Goal: Transaction & Acquisition: Purchase product/service

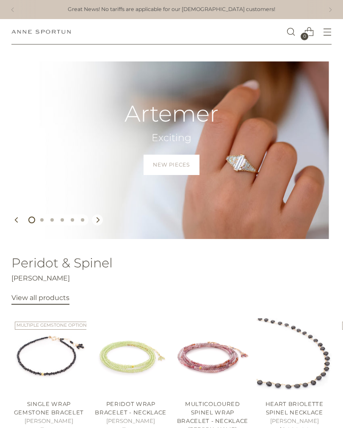
click at [326, 34] on icon "Open menu modal" at bounding box center [327, 32] width 9 height 9
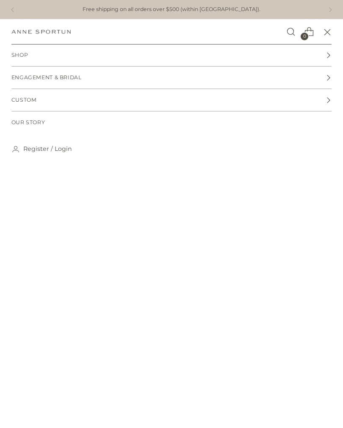
click at [326, 53] on icon at bounding box center [329, 55] width 6 height 6
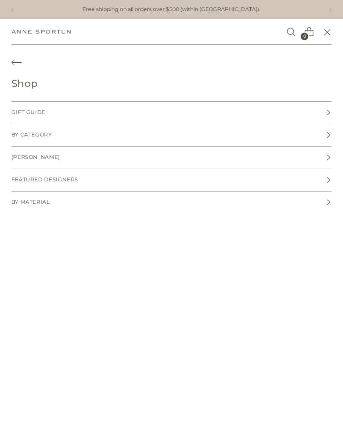
click at [330, 131] on link "By Category" at bounding box center [171, 135] width 321 height 22
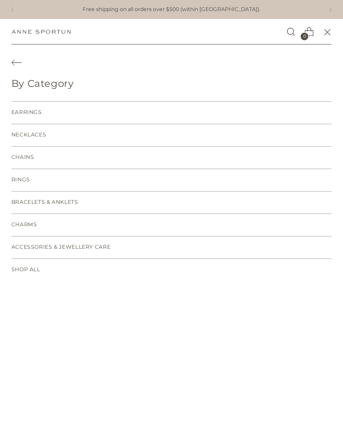
click at [40, 109] on span "Earrings" at bounding box center [26, 113] width 31 height 8
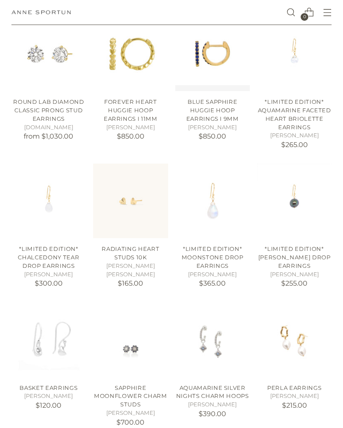
scroll to position [182, 0]
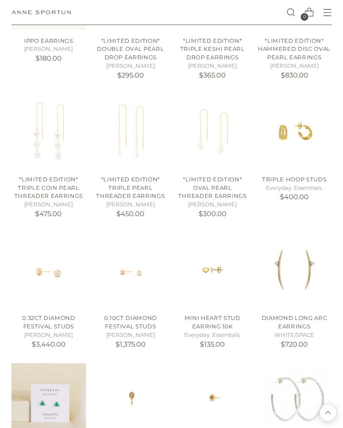
scroll to position [795, 0]
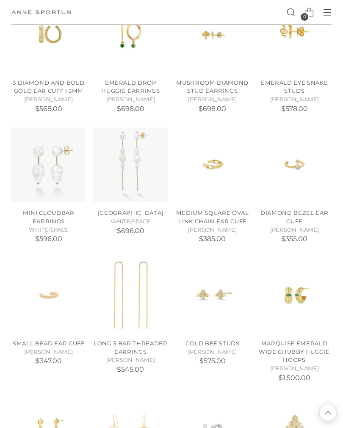
scroll to position [1439, 0]
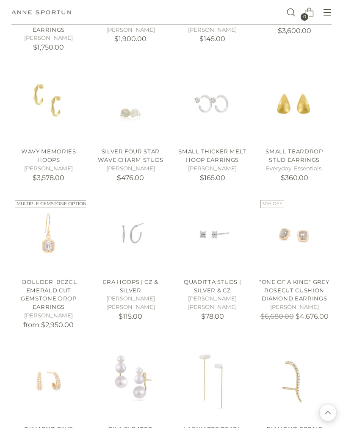
scroll to position [1908, 0]
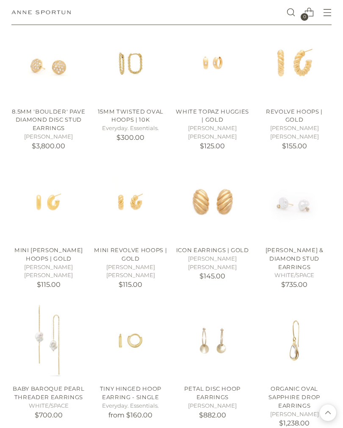
scroll to position [2921, 0]
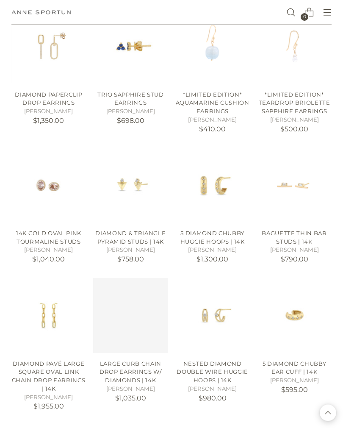
scroll to position [3769, 0]
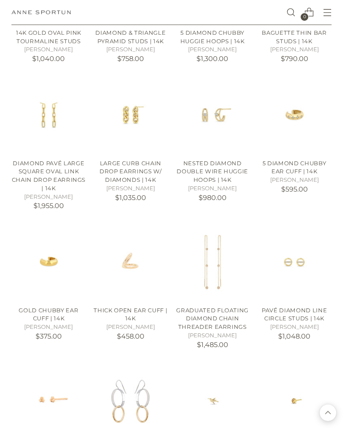
scroll to position [3971, 0]
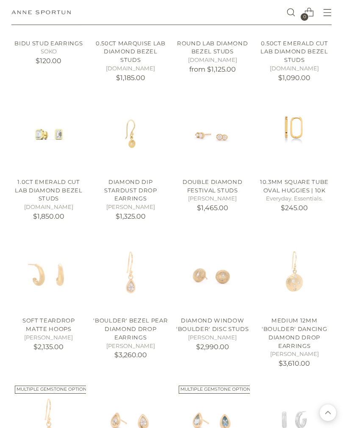
scroll to position [4653, 0]
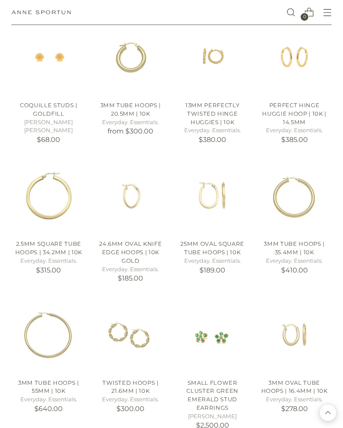
scroll to position [5293, 0]
click at [310, 159] on img "3mm Tube Hoops | 35.4mm | 10k" at bounding box center [294, 196] width 75 height 75
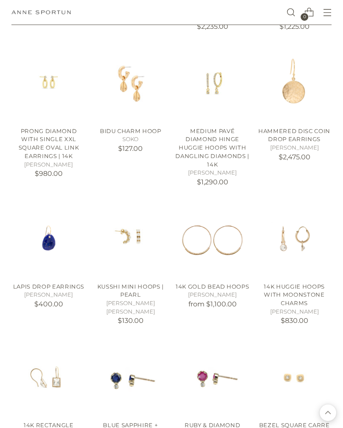
scroll to position [6525, 0]
click at [310, 201] on img "14k Huggie Hoops with Moonstone Charms" at bounding box center [294, 238] width 75 height 75
